Goal: Find contact information

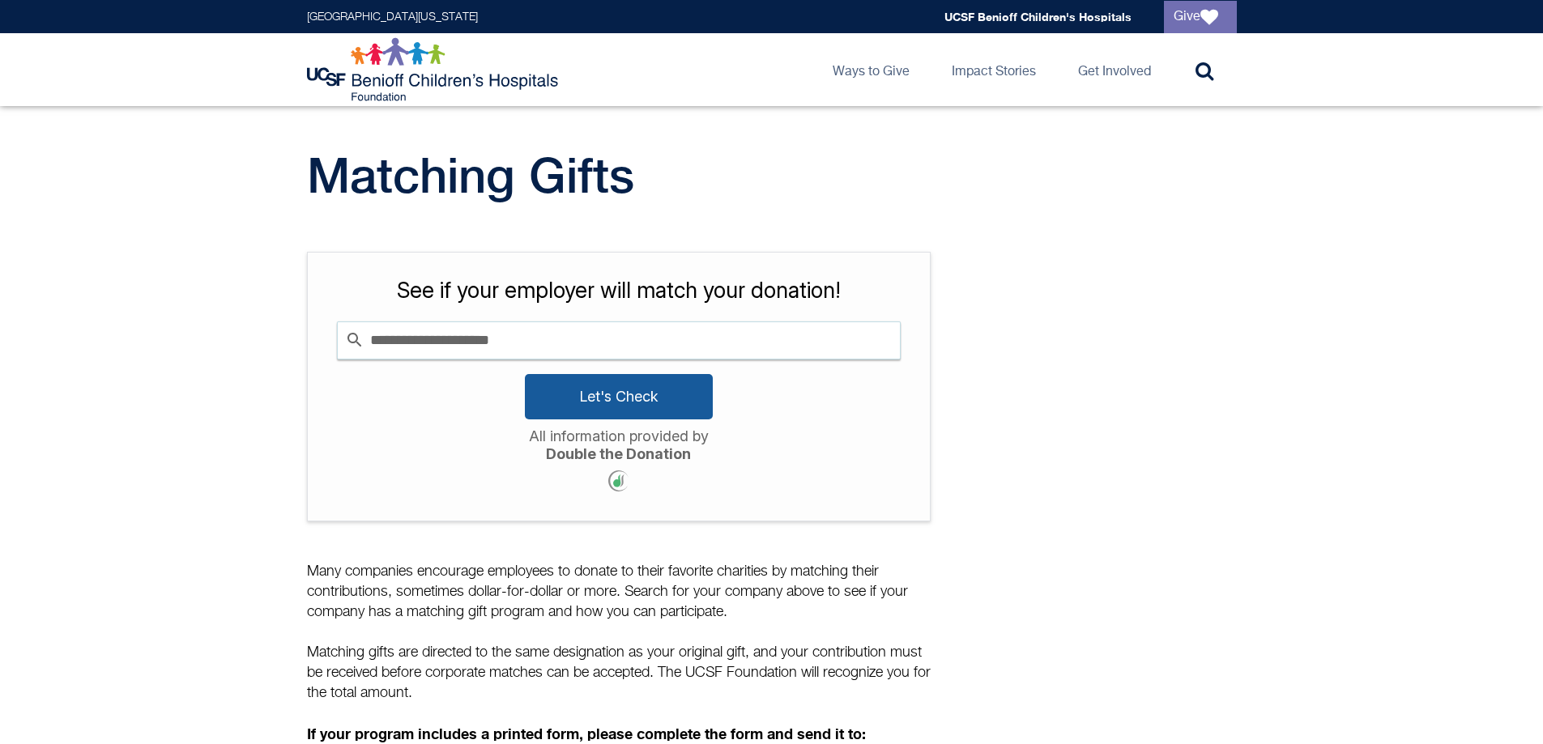
scroll to position [364, 0]
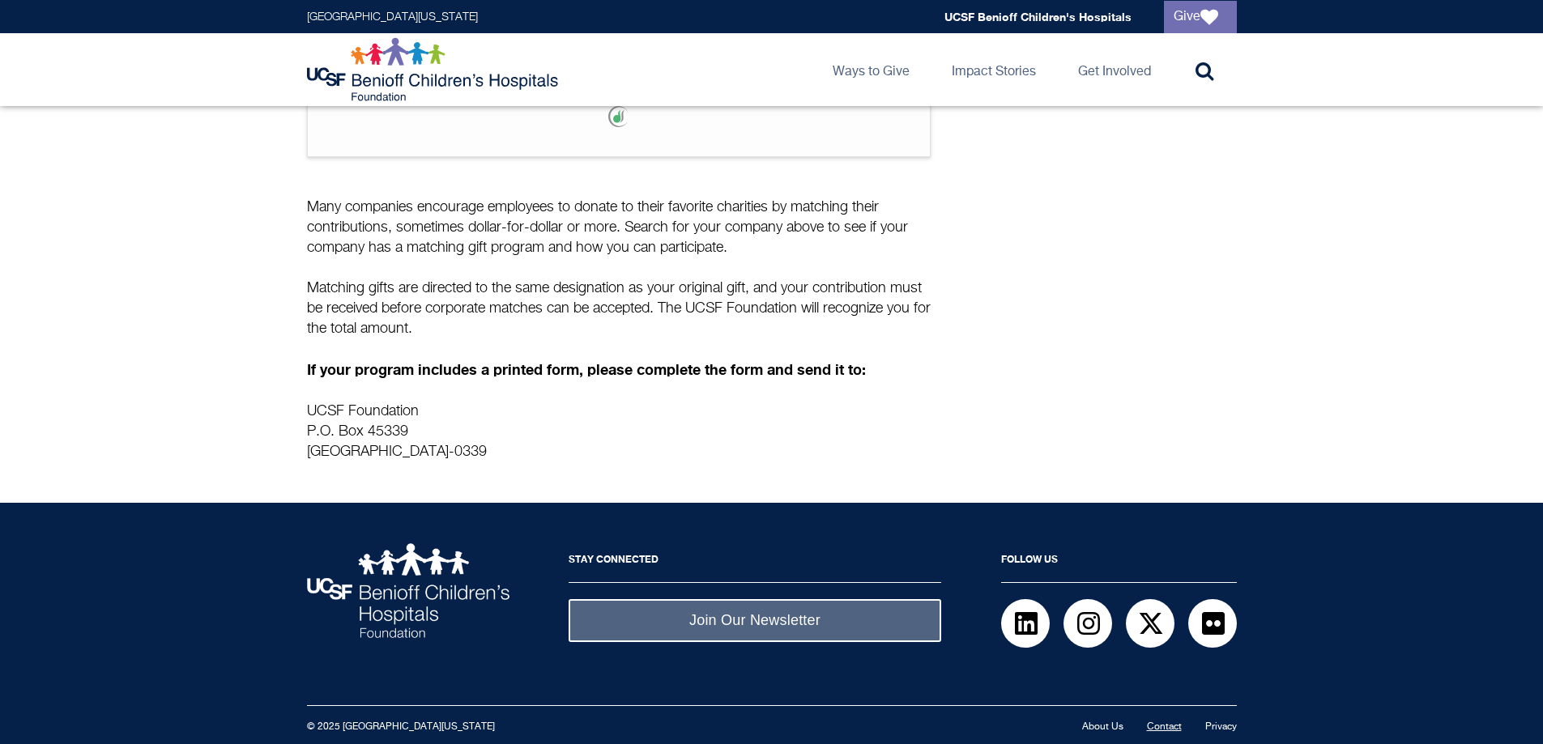
click at [1165, 722] on link "Contact" at bounding box center [1164, 727] width 35 height 10
